Goal: Use online tool/utility: Utilize a website feature to perform a specific function

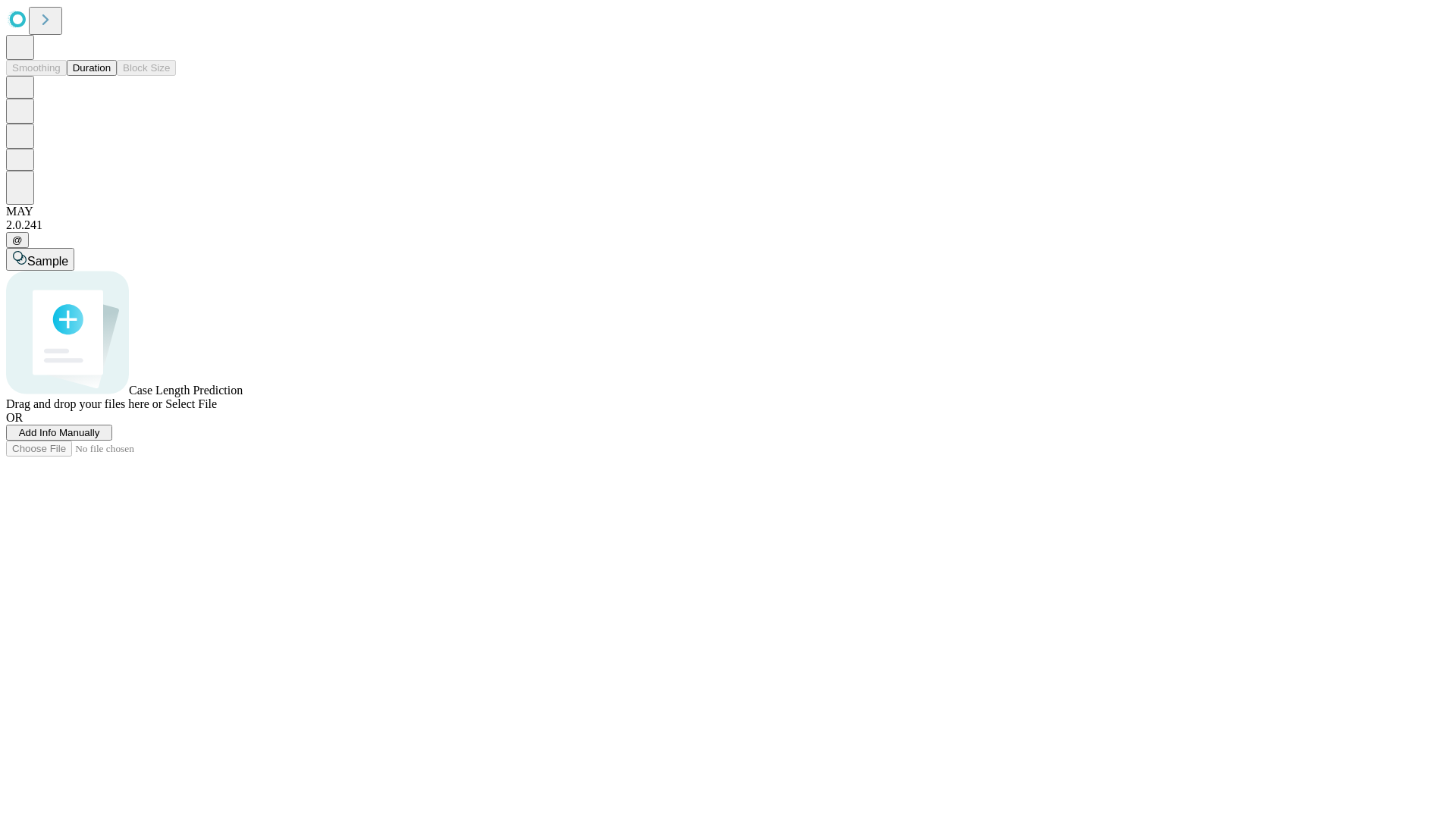
click at [100, 439] on span "Add Info Manually" at bounding box center [60, 433] width 81 height 11
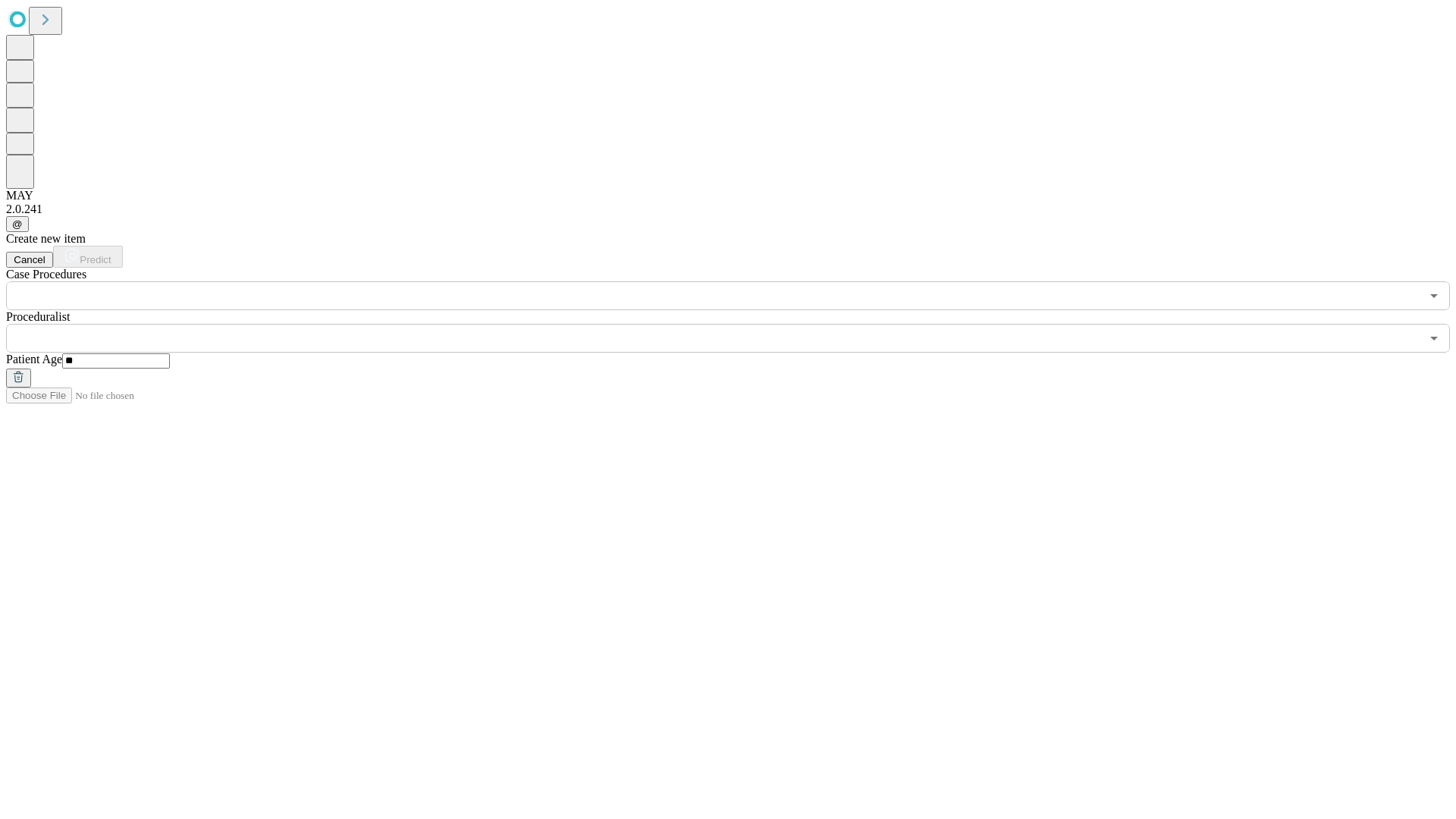
type input "**"
click at [738, 324] on input "text" at bounding box center [714, 338] width 1415 height 29
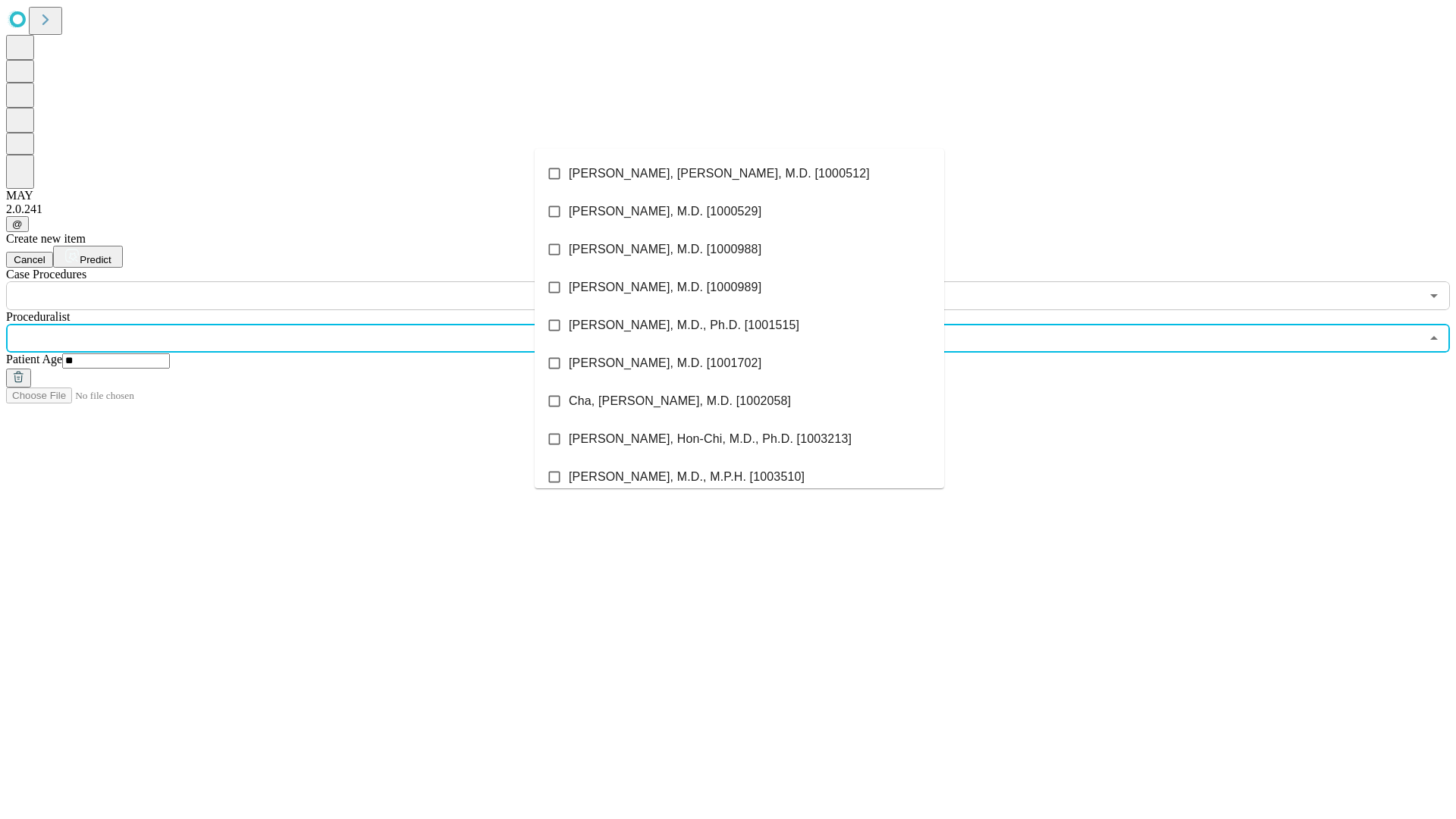
click at [739, 174] on li "[PERSON_NAME], [PERSON_NAME], M.D. [1000512]" at bounding box center [739, 174] width 410 height 38
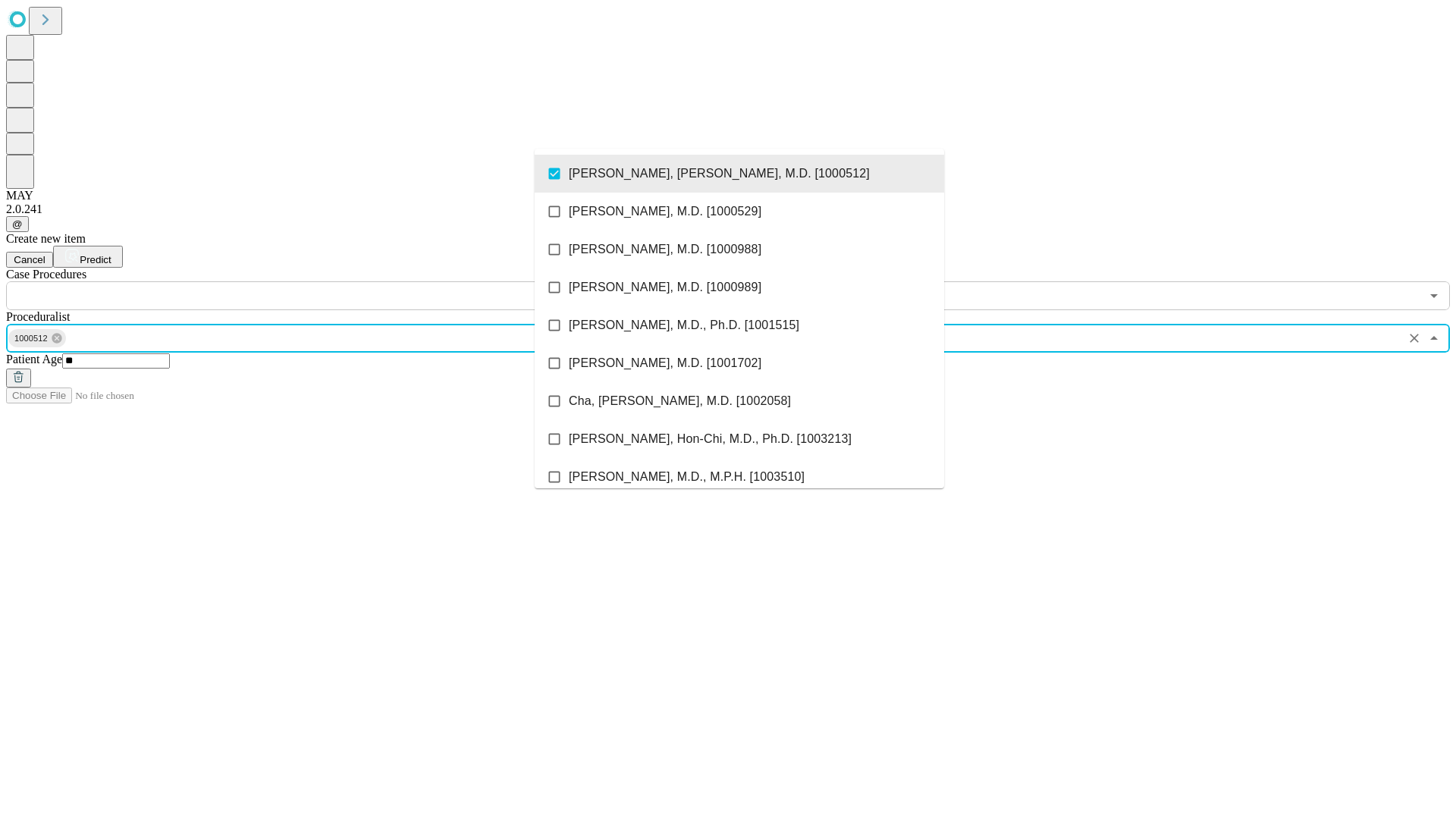
click at [318, 282] on input "text" at bounding box center [714, 296] width 1415 height 29
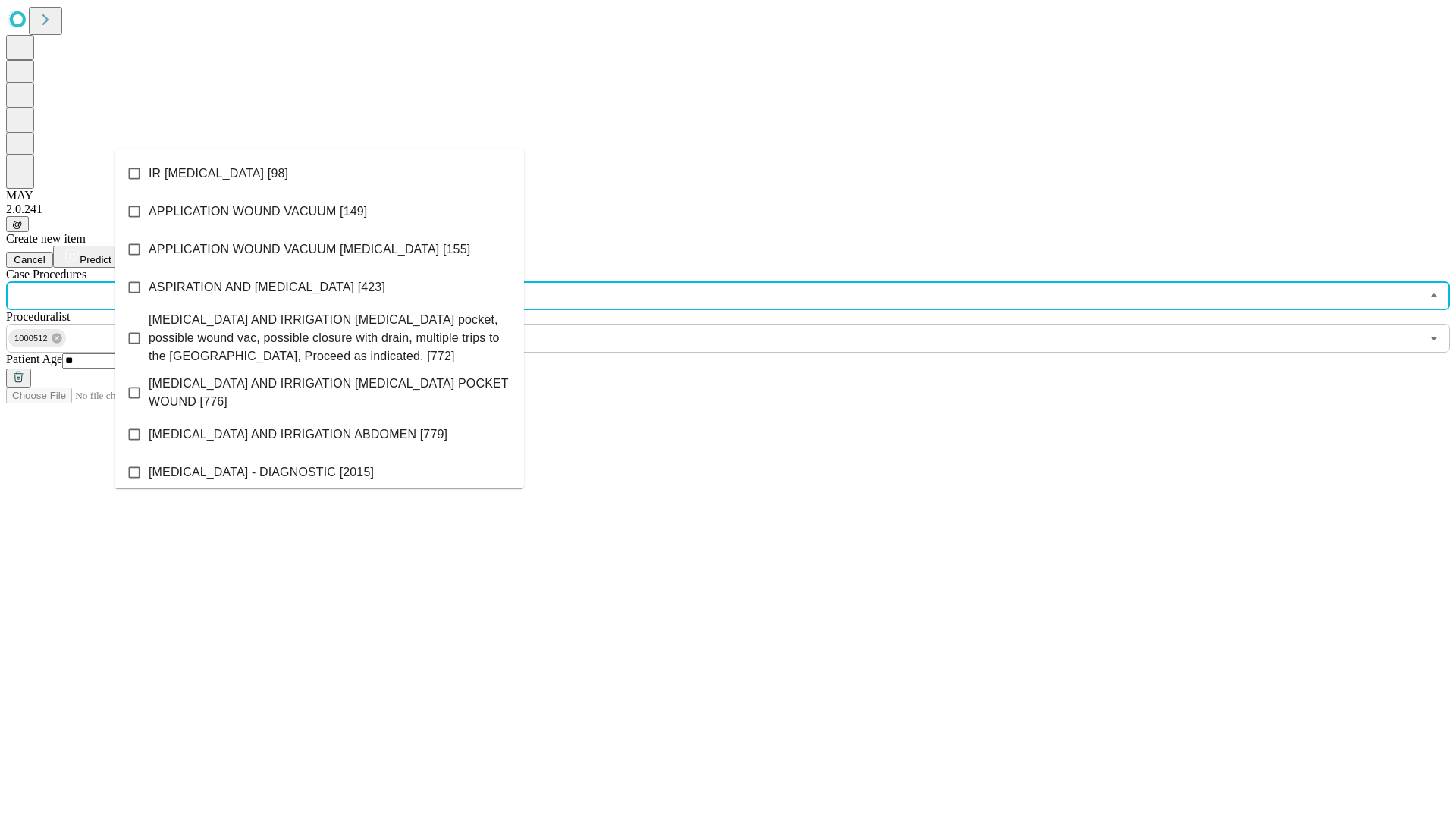
click at [319, 174] on li "IR [MEDICAL_DATA] [98]" at bounding box center [319, 174] width 410 height 38
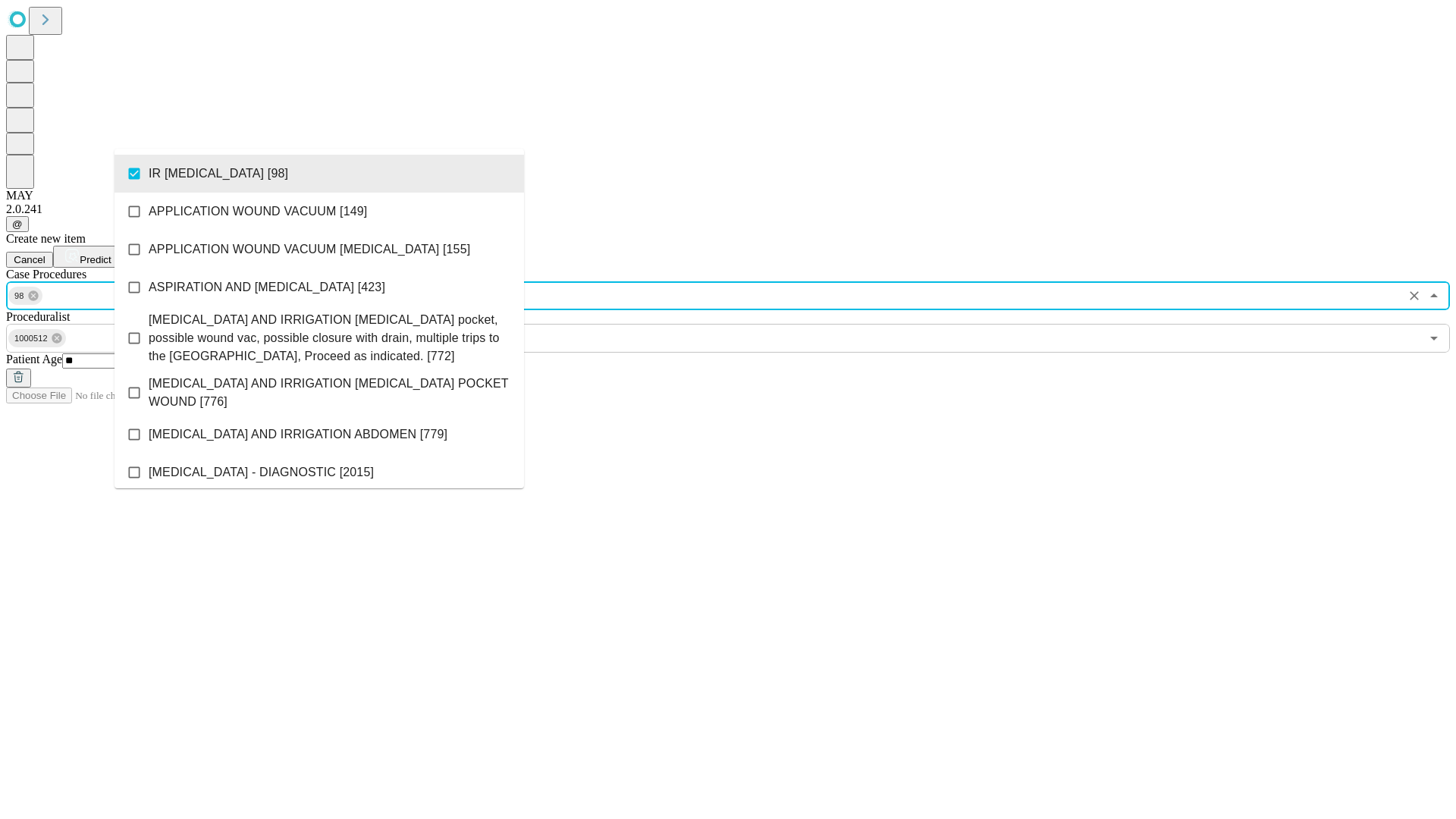
click at [111, 254] on span "Predict" at bounding box center [95, 259] width 31 height 11
